Goal: Task Accomplishment & Management: Use online tool/utility

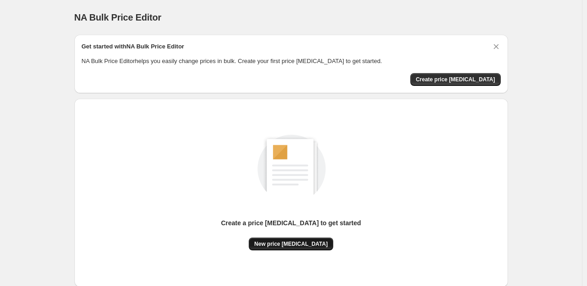
click at [298, 243] on span "New price [MEDICAL_DATA]" at bounding box center [291, 243] width 74 height 7
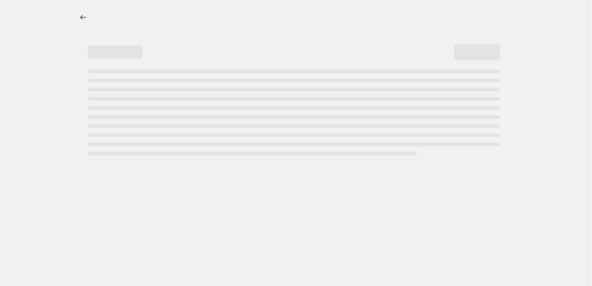
select select "percentage"
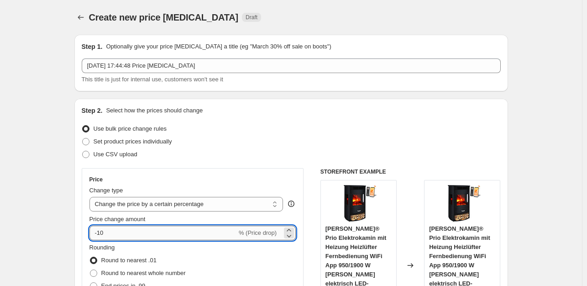
click at [163, 234] on input "-10" at bounding box center [162, 233] width 147 height 15
type input "-1"
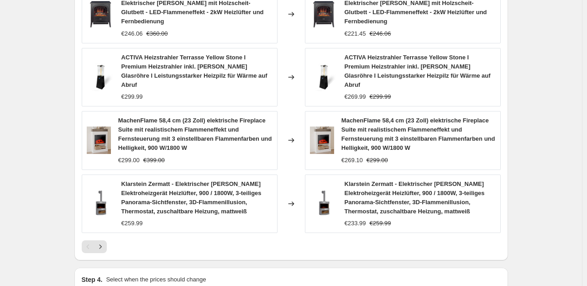
scroll to position [723, 0]
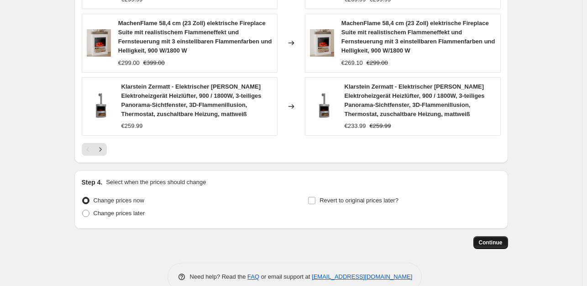
type input "-35"
click at [503, 239] on span "Continue" at bounding box center [491, 242] width 24 height 7
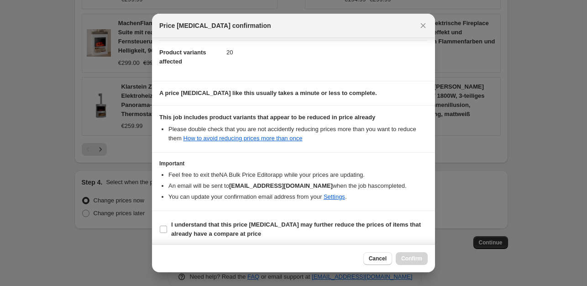
scroll to position [98, 0]
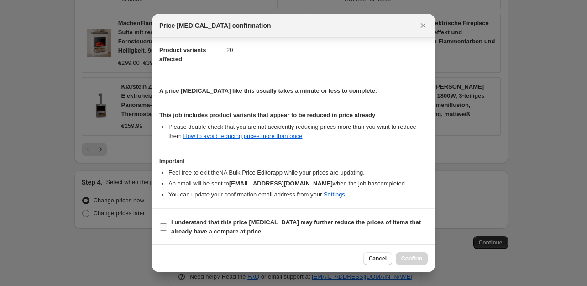
click at [162, 225] on input "I understand that this price change job may further reduce the prices of items …" at bounding box center [163, 226] width 7 height 7
checkbox input "true"
click at [410, 256] on span "Confirm" at bounding box center [411, 258] width 21 height 7
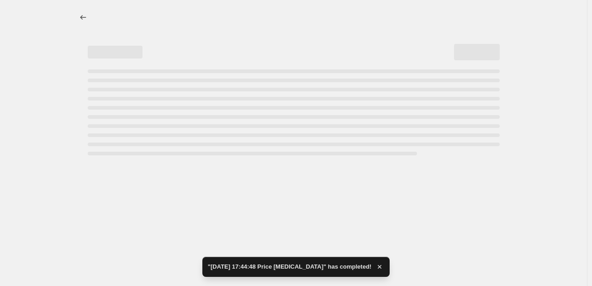
select select "percentage"
